Goal: Task Accomplishment & Management: Use online tool/utility

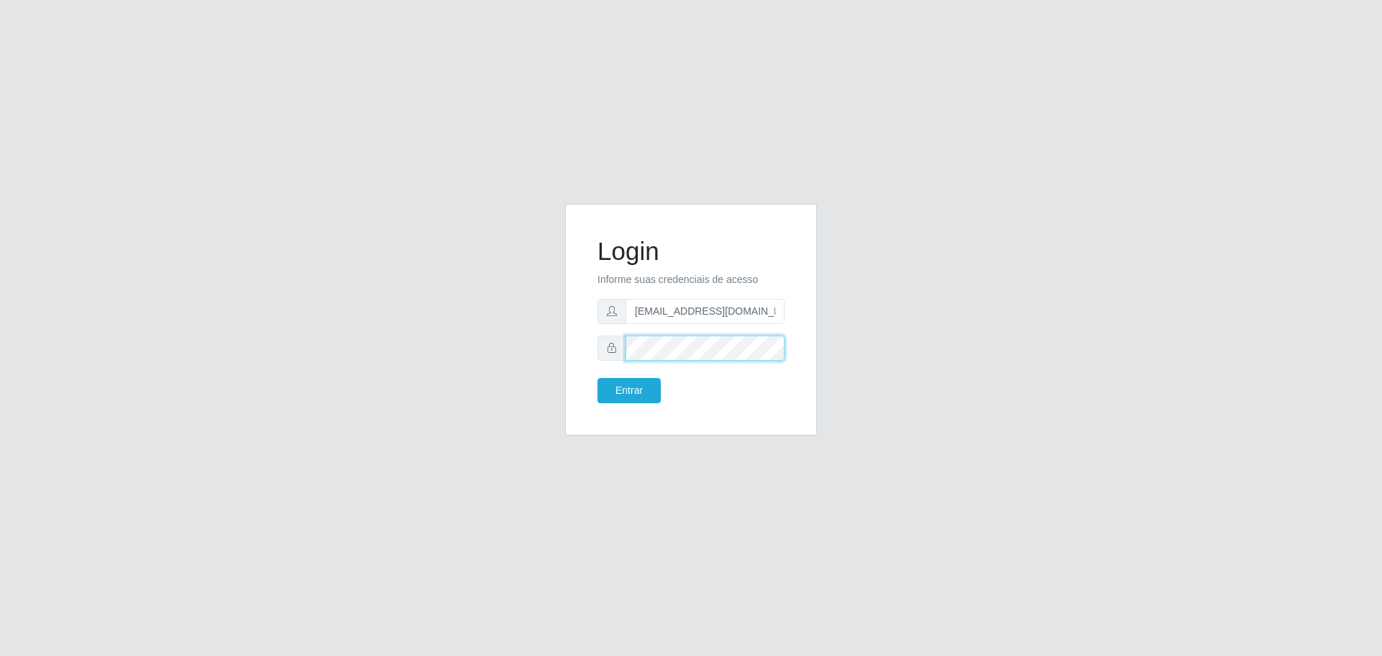
click at [598, 378] on button "Entrar" at bounding box center [629, 390] width 63 height 25
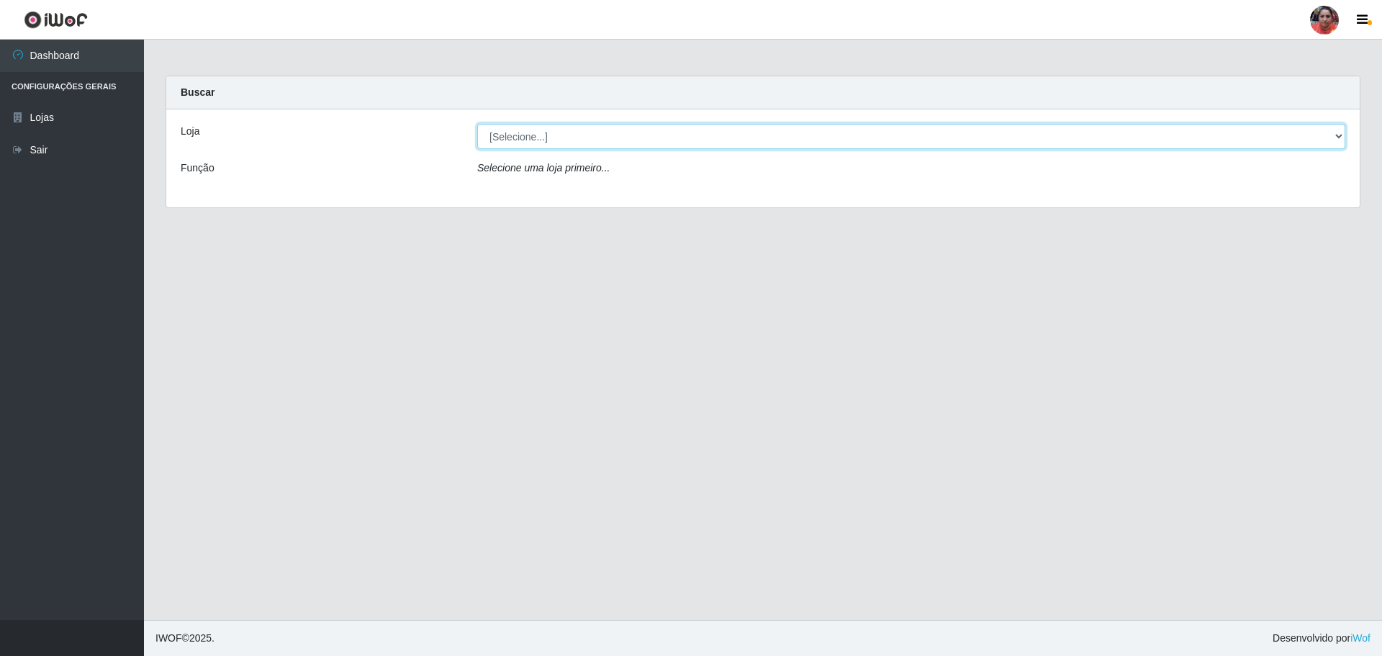
click at [683, 125] on select "[Selecione...] Mar Vermelho - Loja 05" at bounding box center [911, 136] width 868 height 25
select select "252"
click at [477, 124] on select "[Selecione...] Mar Vermelho - Loja 05" at bounding box center [911, 136] width 868 height 25
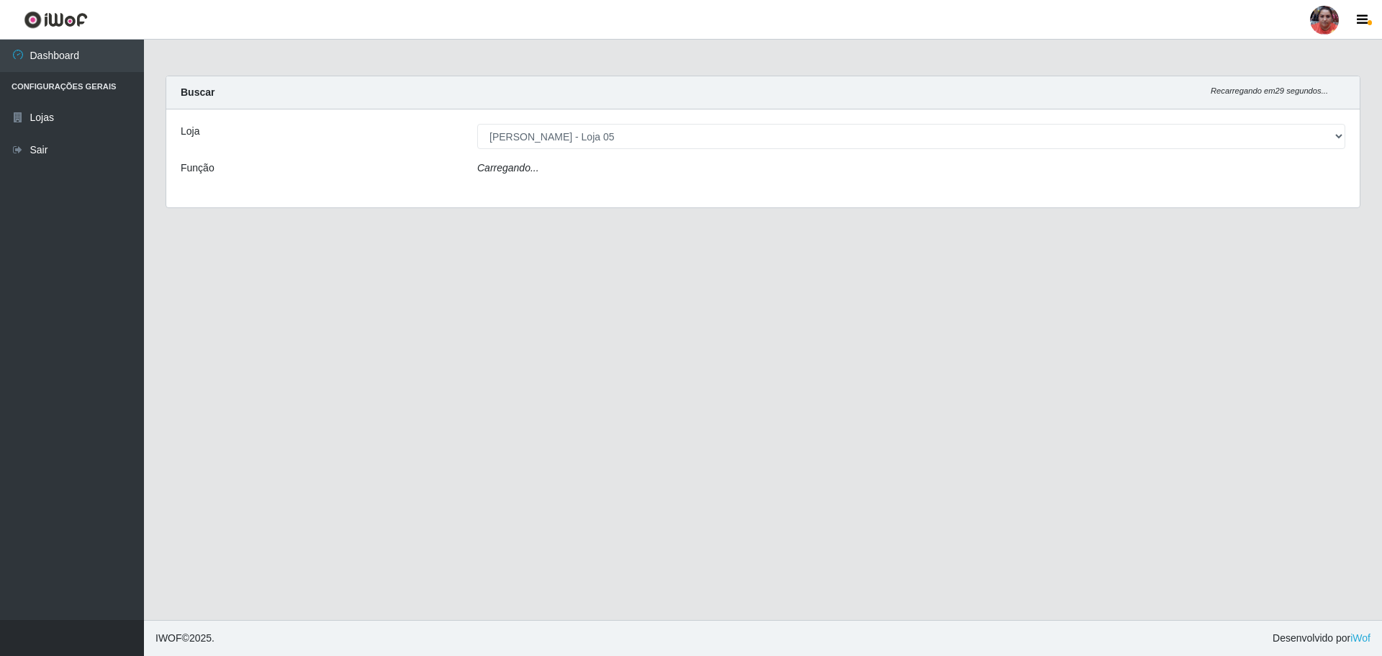
click at [678, 172] on div "Carregando..." at bounding box center [912, 171] width 890 height 21
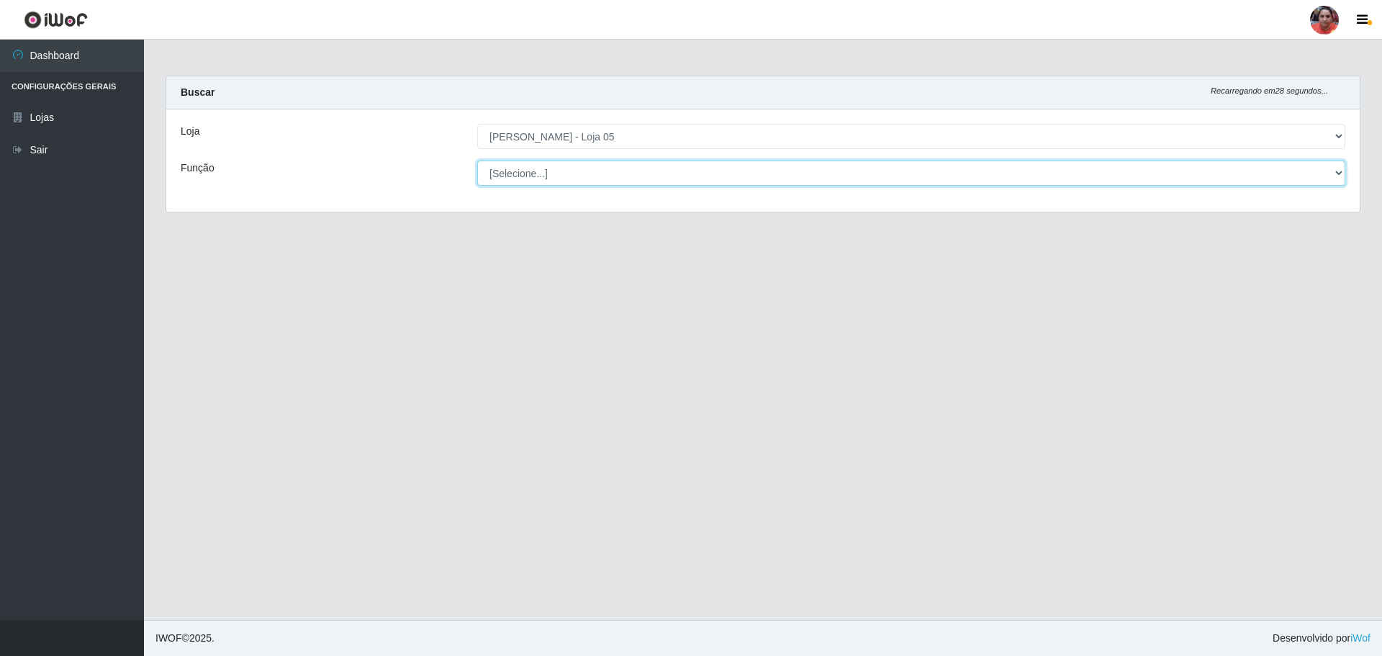
click at [678, 172] on select "[Selecione...] ASG ASG + ASG ++ Auxiliar de Depósito Auxiliar de Depósito + Aux…" at bounding box center [911, 173] width 868 height 25
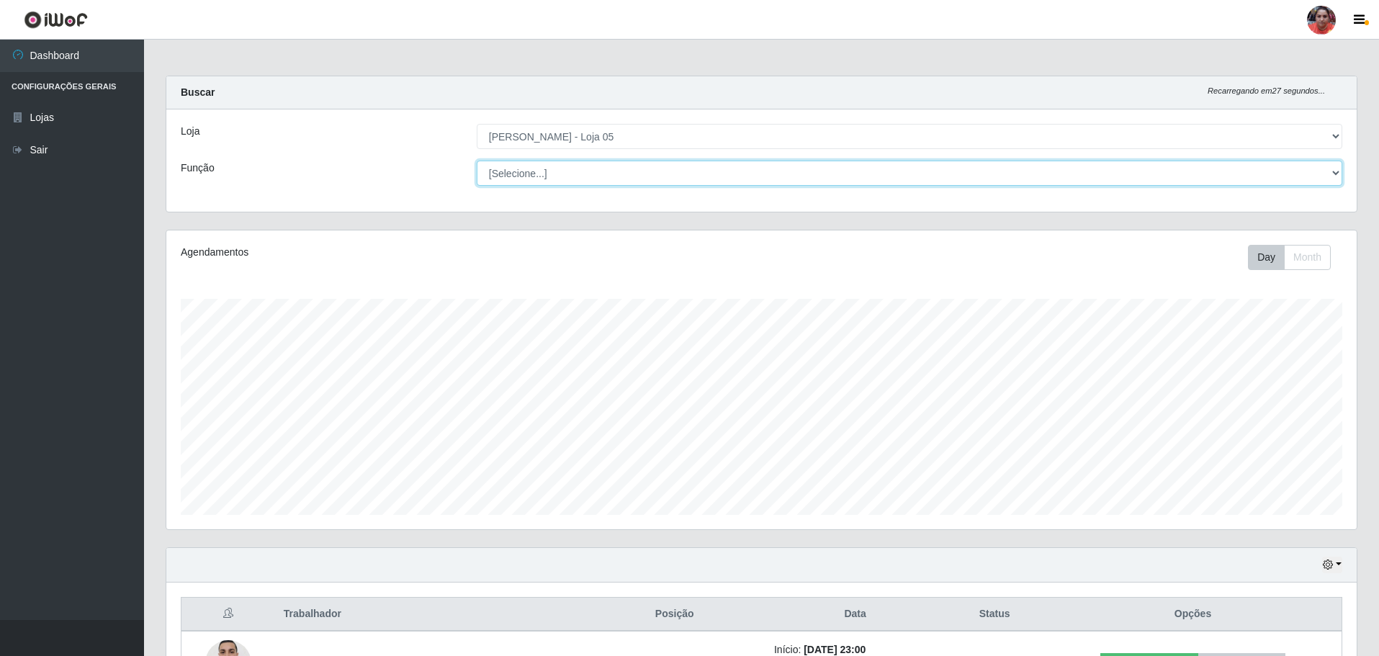
scroll to position [299, 1190]
select select "22"
click at [477, 161] on select "[Selecione...] ASG ASG + ASG ++ Auxiliar de Depósito Auxiliar de Depósito + Aux…" at bounding box center [909, 173] width 865 height 25
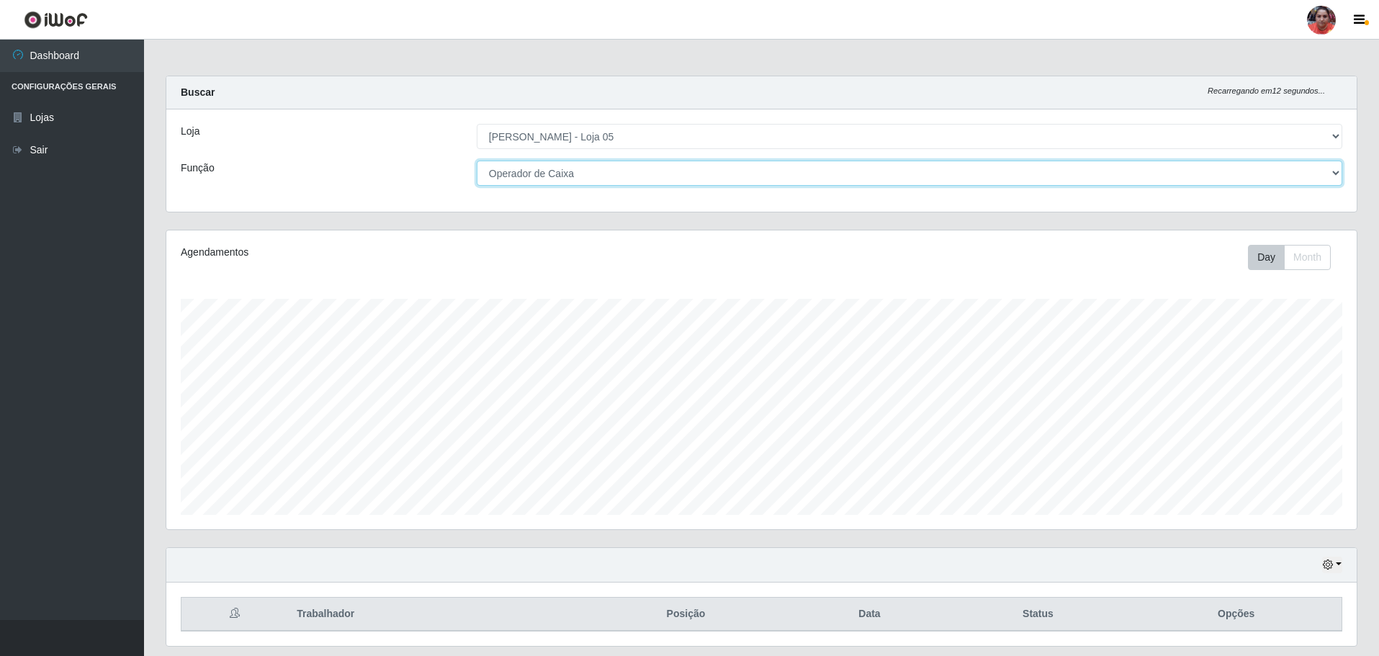
scroll to position [44, 0]
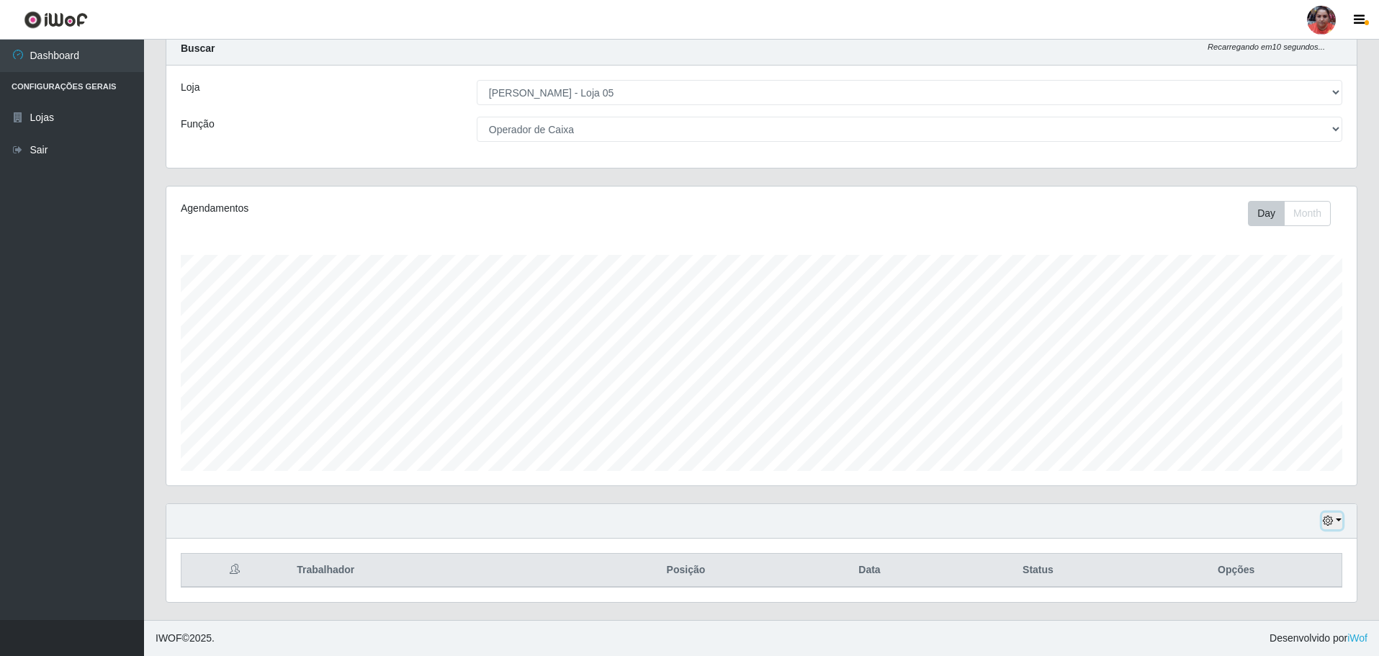
click at [1333, 519] on button "button" at bounding box center [1332, 521] width 20 height 17
click at [1301, 462] on button "1 Semana" at bounding box center [1285, 467] width 114 height 30
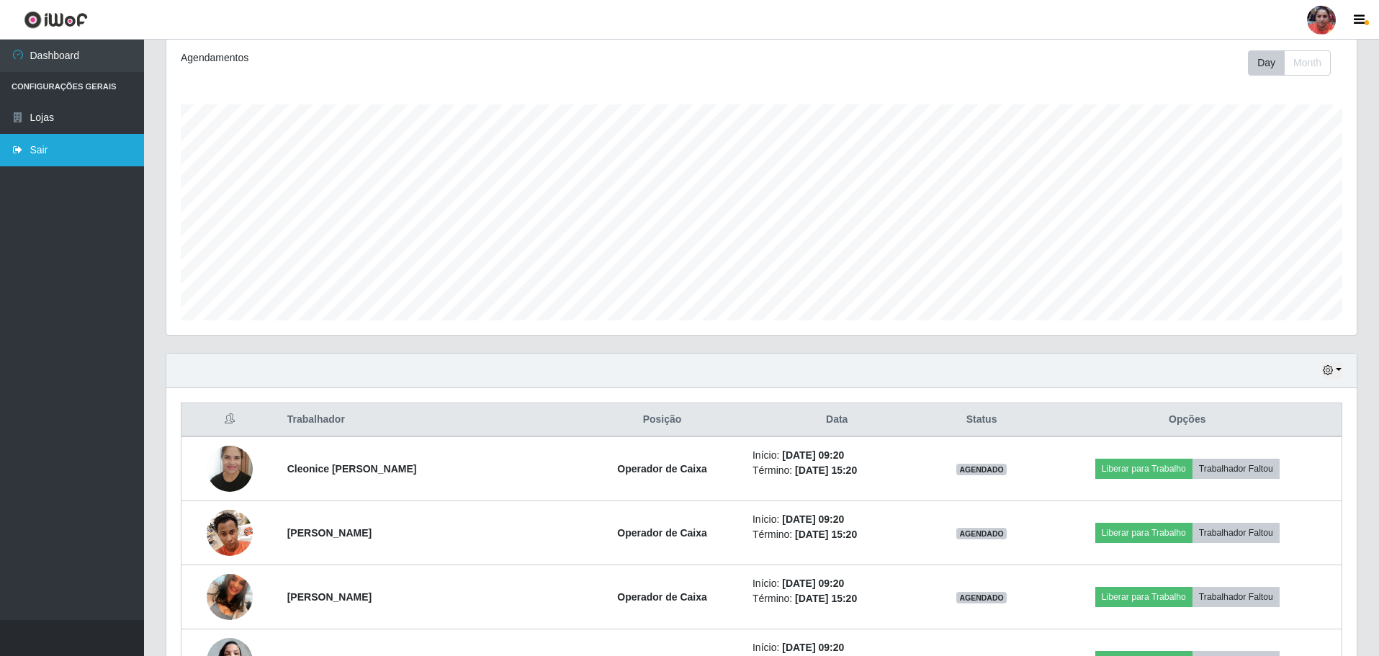
scroll to position [101, 0]
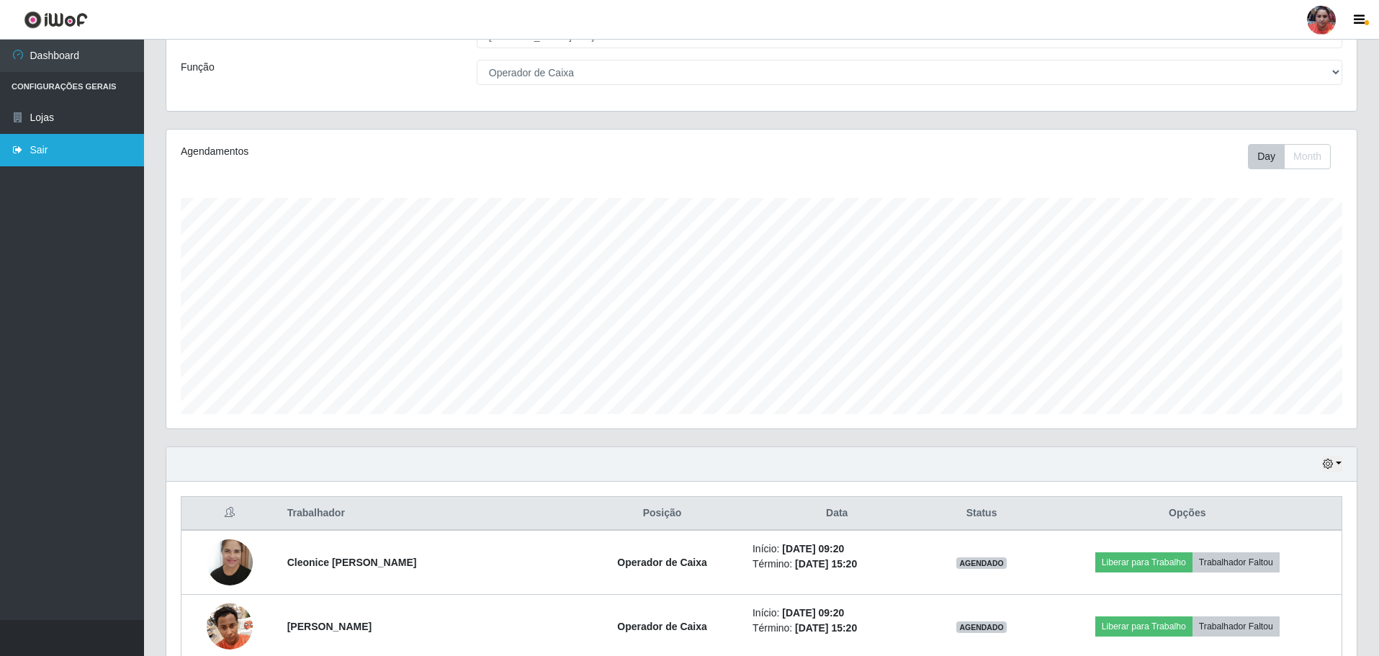
click at [39, 153] on link "Sair" at bounding box center [72, 150] width 144 height 32
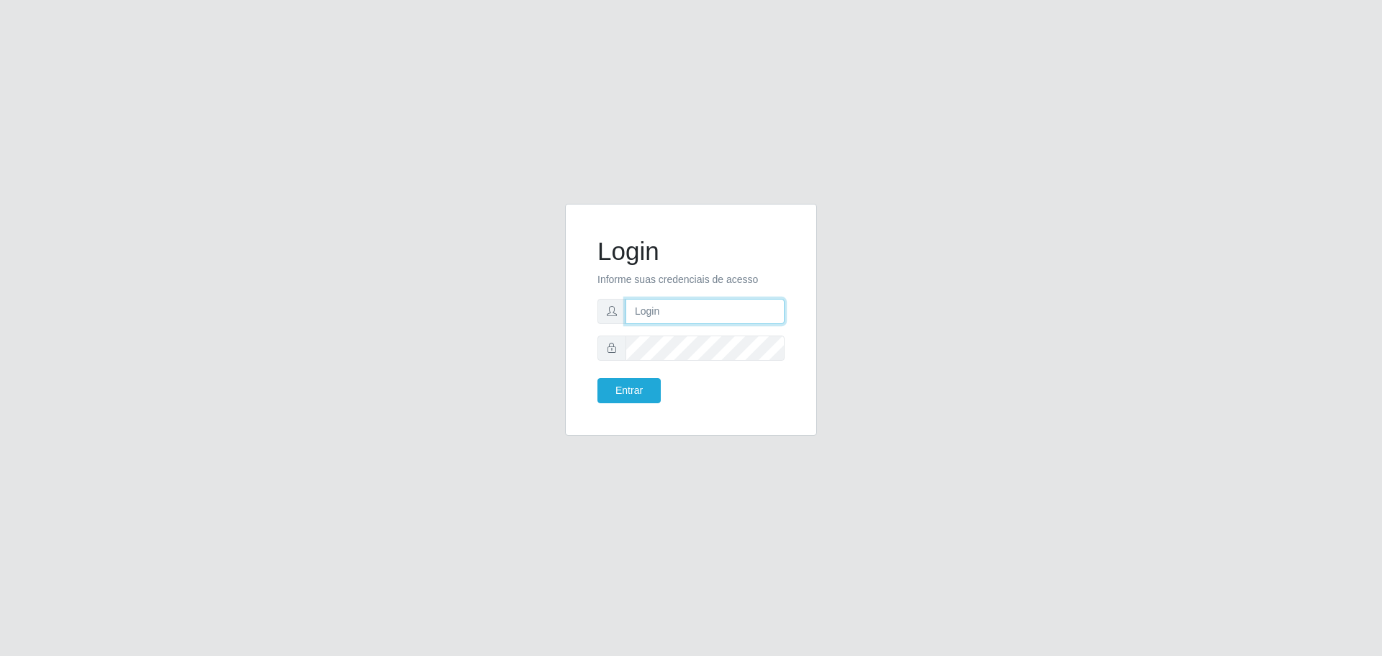
type input "[EMAIL_ADDRESS][DOMAIN_NAME]"
click at [598, 378] on button "Entrar" at bounding box center [629, 390] width 63 height 25
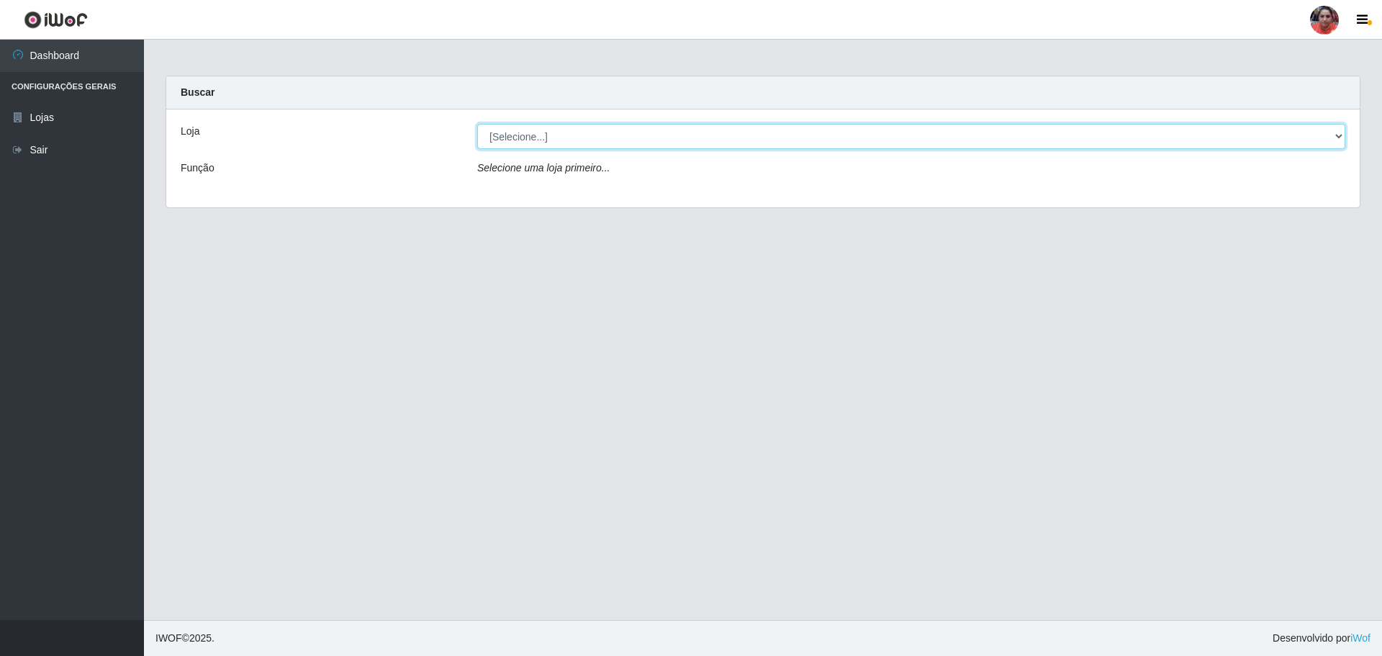
click at [668, 133] on select "[Selecione...] Mar Vermelho - Loja 05" at bounding box center [911, 136] width 868 height 25
select select "252"
click at [477, 124] on select "[Selecione...] Mar Vermelho - Loja 05" at bounding box center [911, 136] width 868 height 25
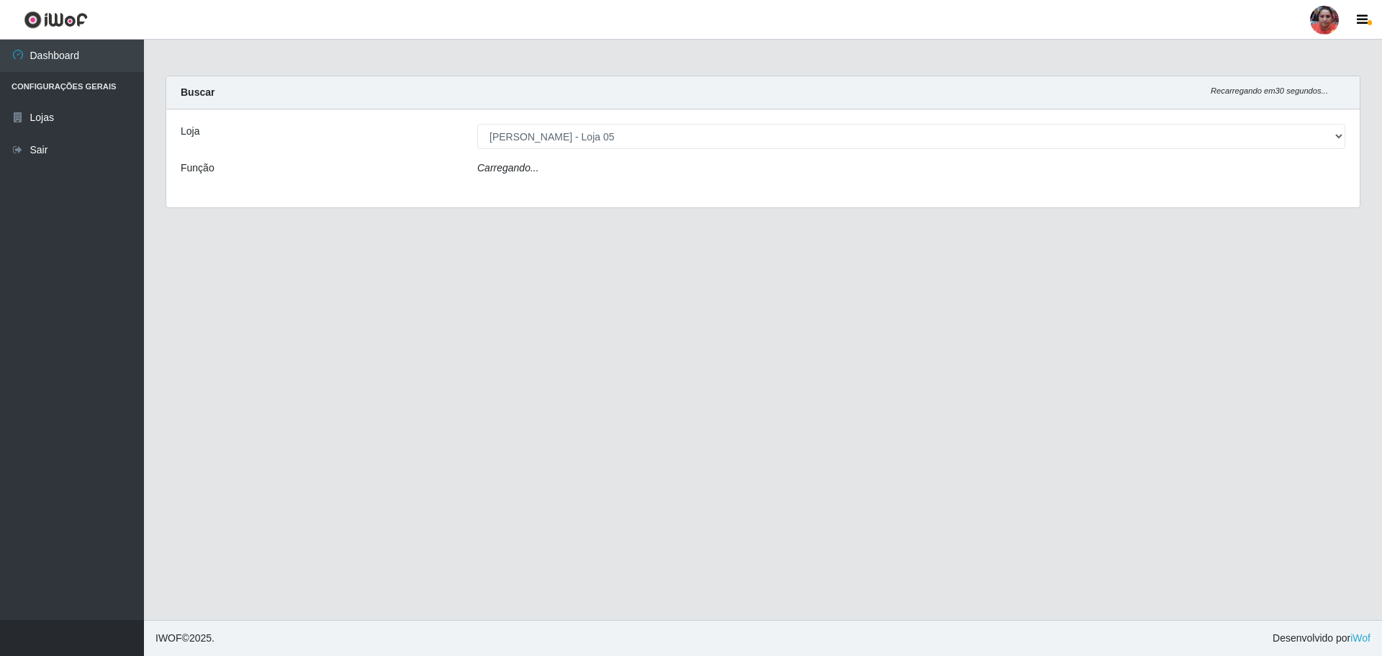
click at [585, 173] on div "Carregando..." at bounding box center [912, 171] width 890 height 21
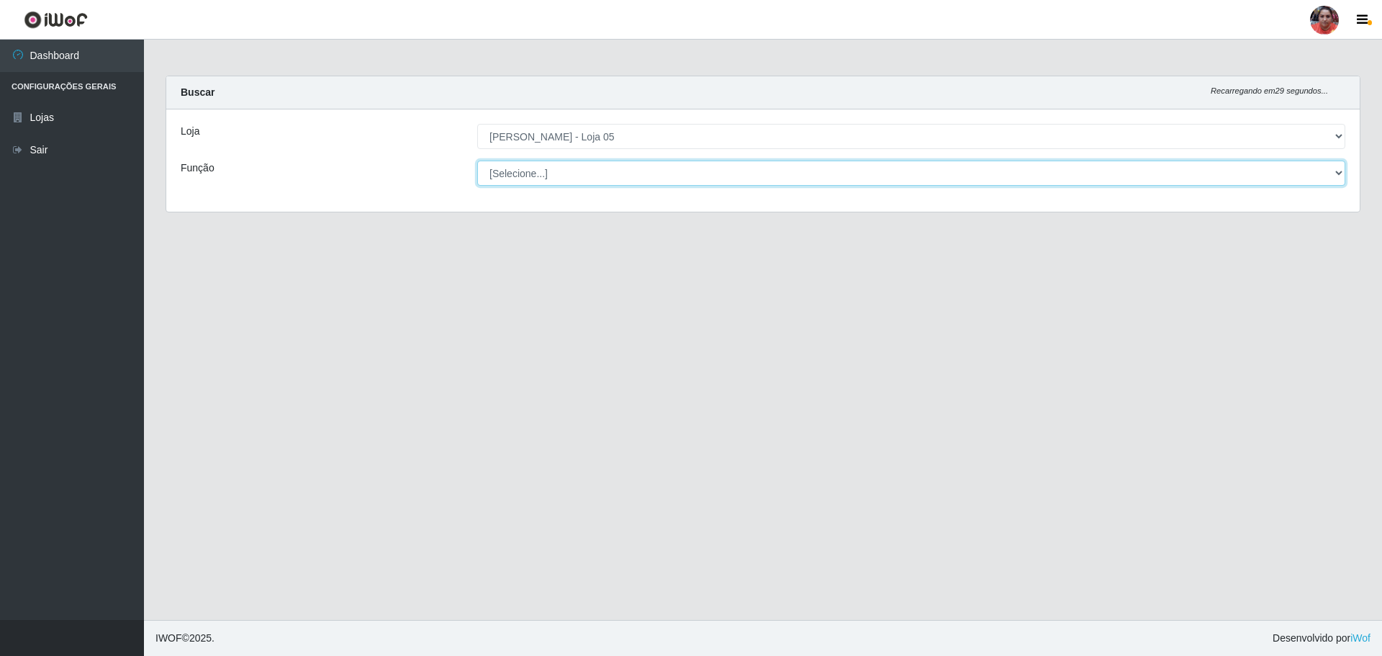
click at [585, 173] on select "[Selecione...] ASG ASG + ASG ++ Auxiliar de Depósito Auxiliar de Depósito + Aux…" at bounding box center [911, 173] width 868 height 25
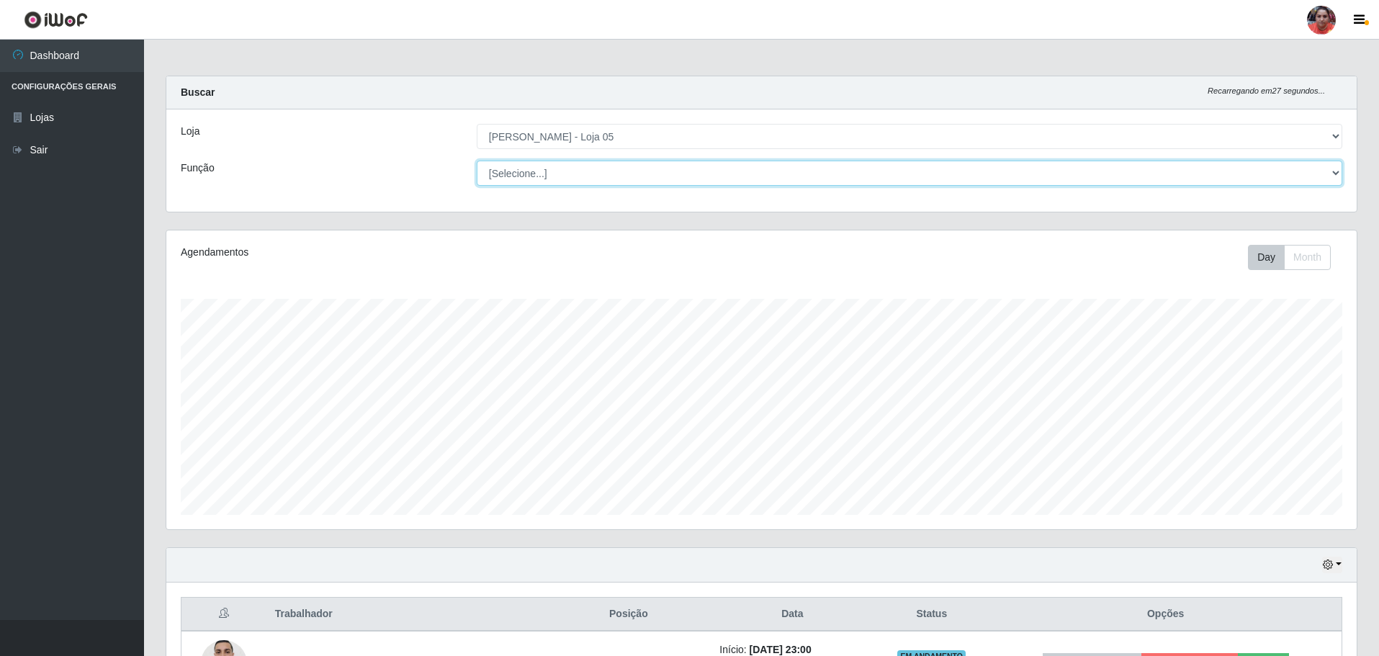
scroll to position [299, 1190]
select select "22"
click at [477, 161] on select "[Selecione...] ASG ASG + ASG ++ Auxiliar de Depósito Auxiliar de Depósito + Aux…" at bounding box center [909, 173] width 865 height 25
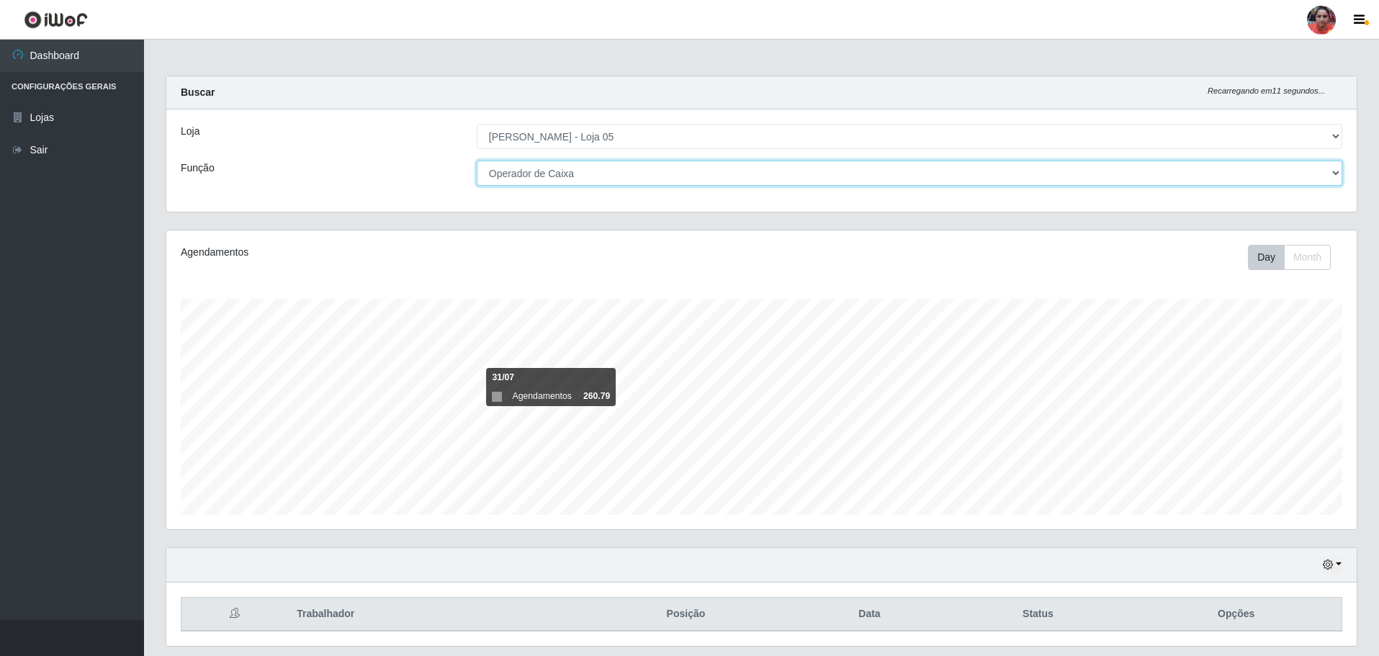
scroll to position [44, 0]
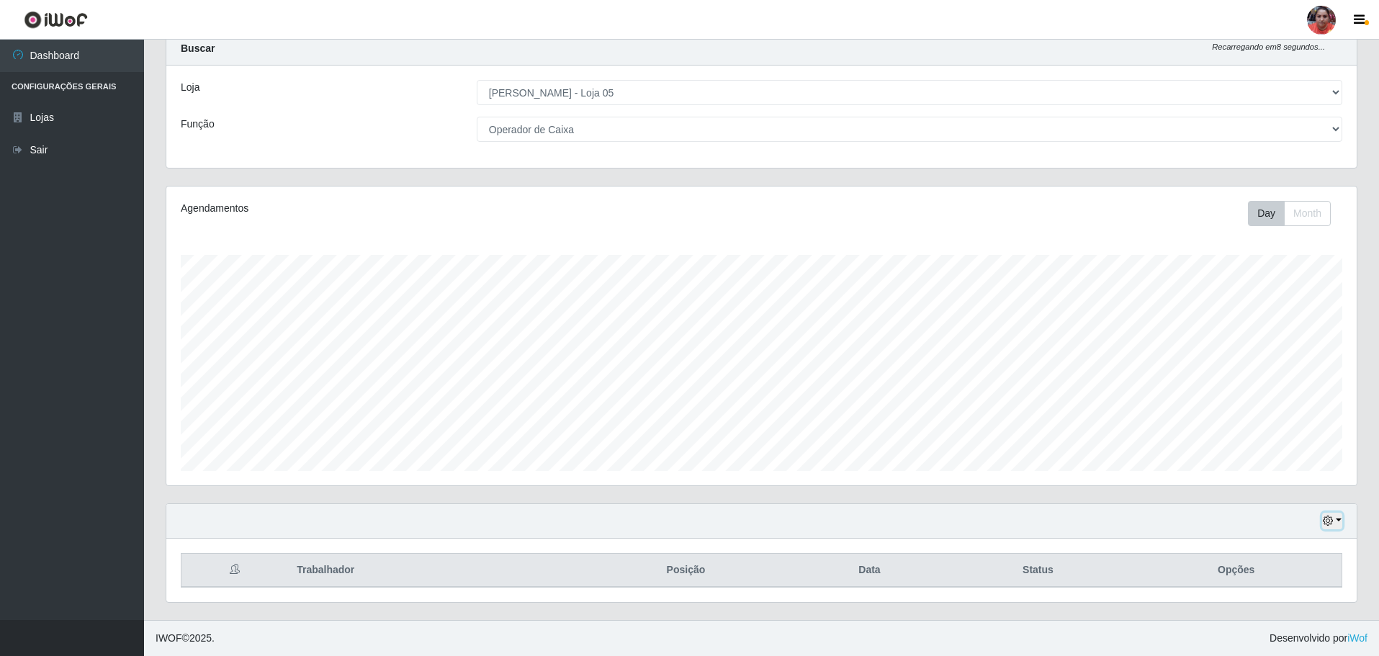
click at [1339, 521] on button "button" at bounding box center [1332, 521] width 20 height 17
click at [1291, 435] on button "3 dias" at bounding box center [1285, 437] width 114 height 30
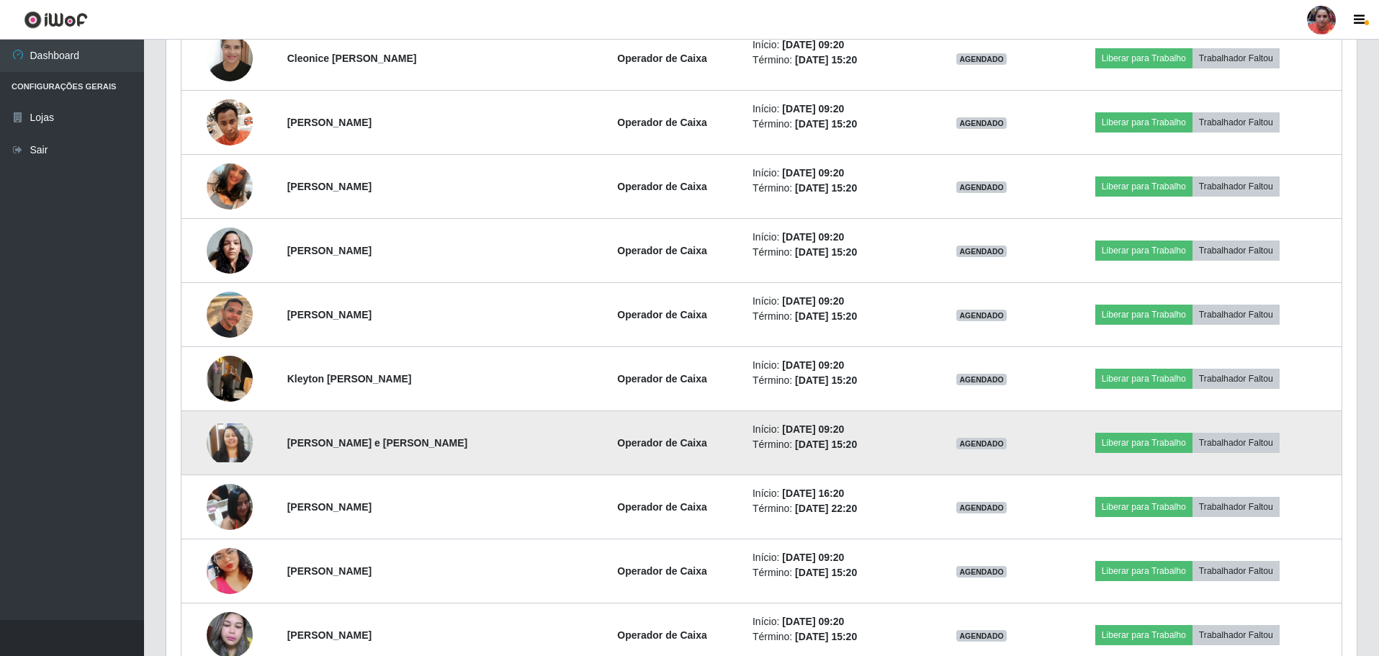
scroll to position [620, 0]
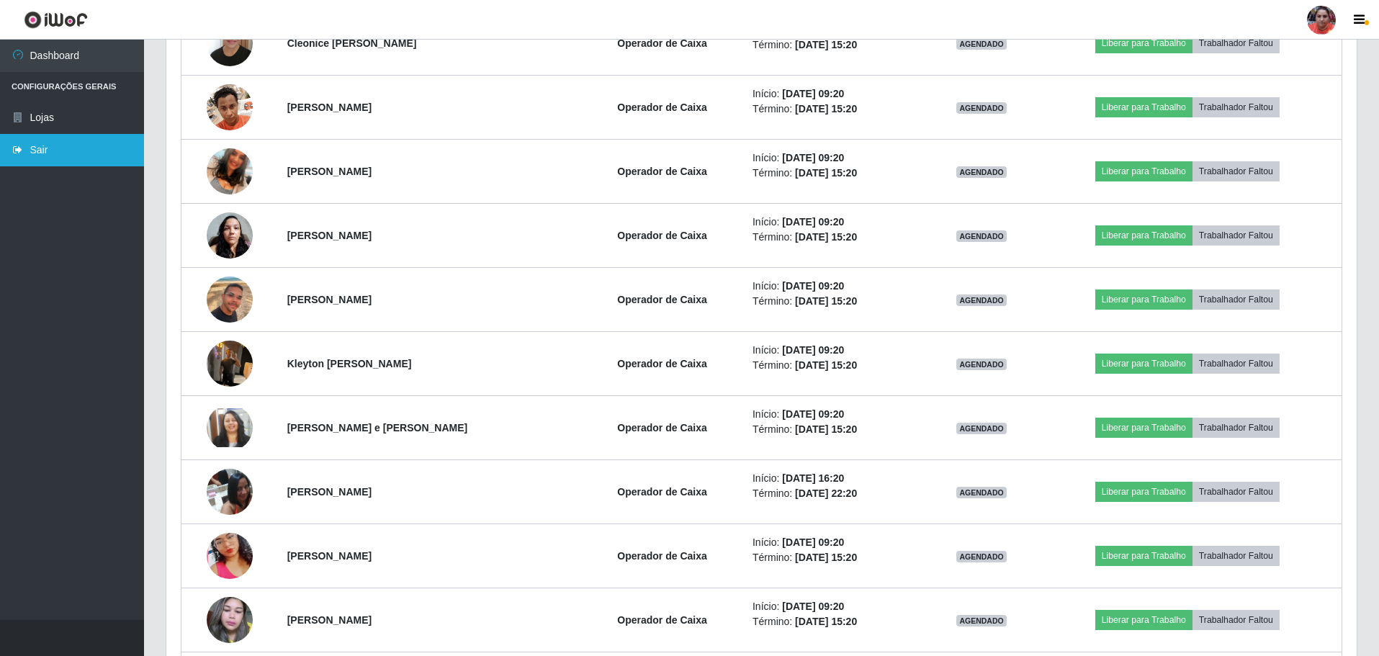
click at [22, 154] on icon at bounding box center [18, 150] width 13 height 10
